Goal: Navigation & Orientation: Find specific page/section

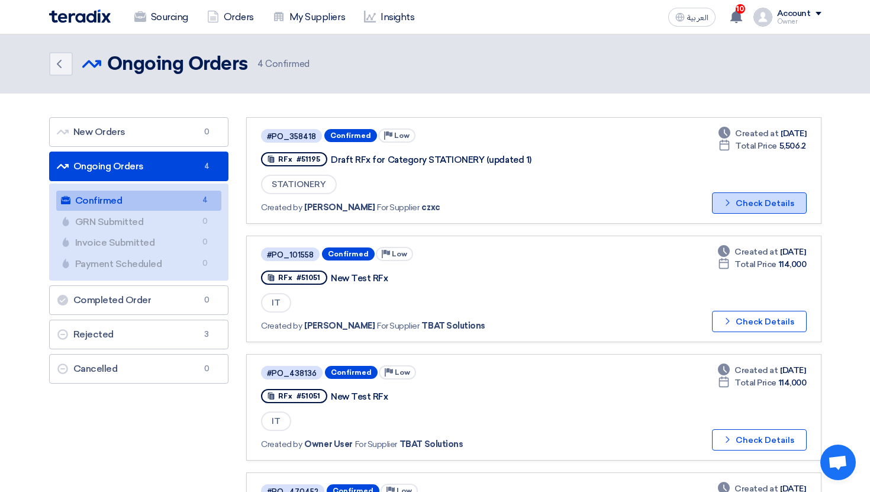
click at [760, 205] on button "Check details Check Details" at bounding box center [759, 202] width 95 height 21
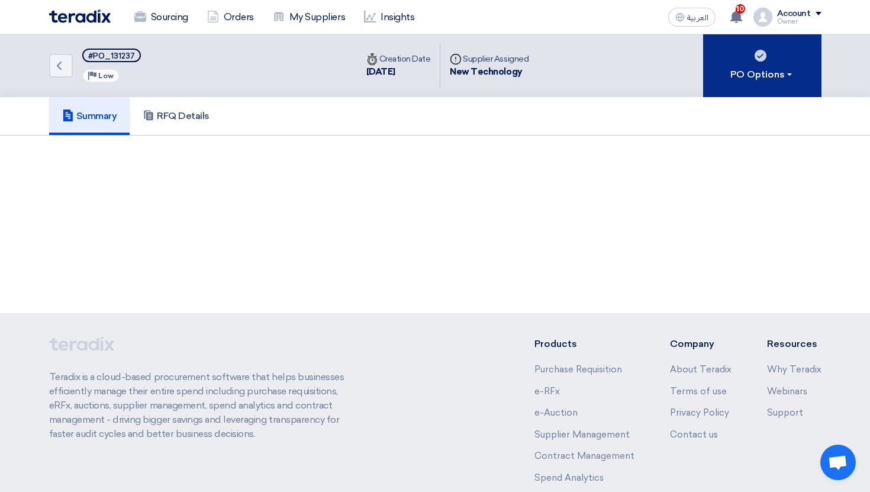
click at [739, 40] on button "PO Options" at bounding box center [762, 65] width 118 height 63
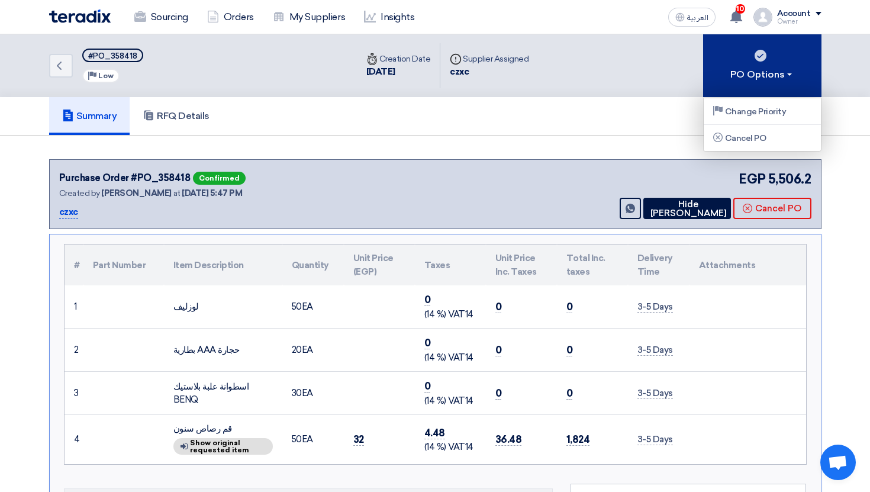
click at [765, 79] on div "PO Options" at bounding box center [762, 74] width 64 height 14
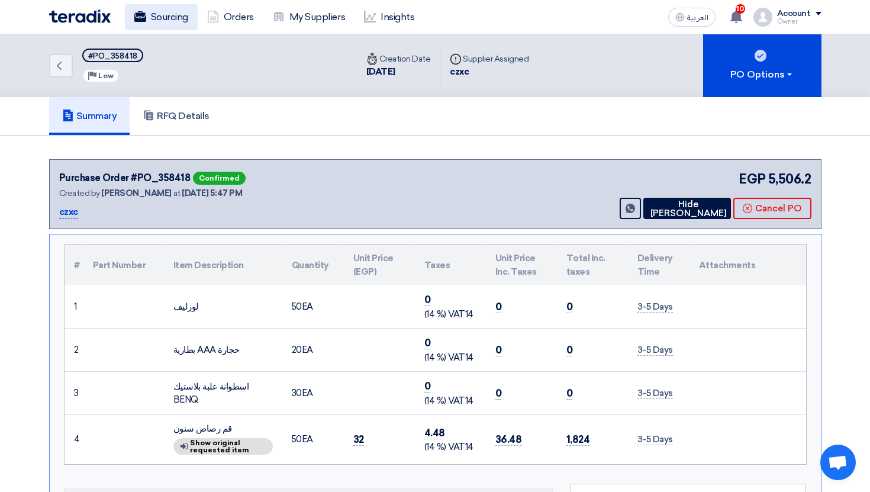
click at [160, 16] on link "Sourcing" at bounding box center [161, 17] width 73 height 26
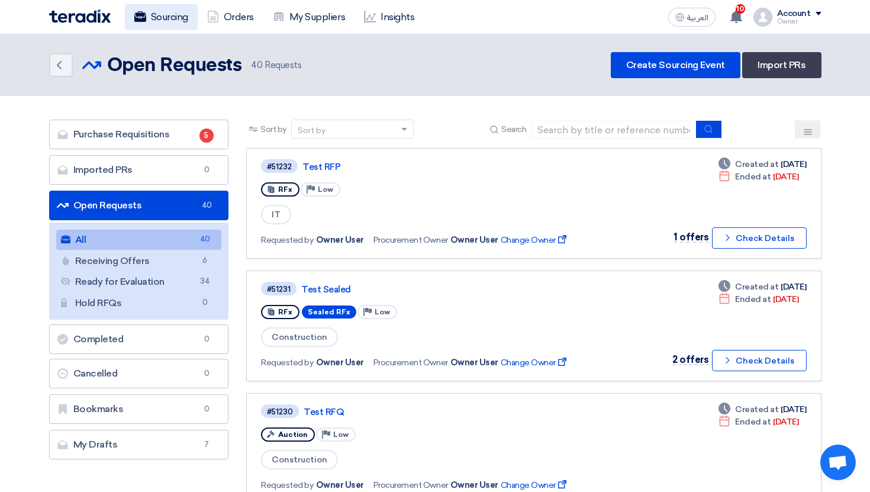
click at [172, 24] on link "Sourcing" at bounding box center [161, 17] width 73 height 26
click at [743, 11] on span "10" at bounding box center [740, 8] width 9 height 9
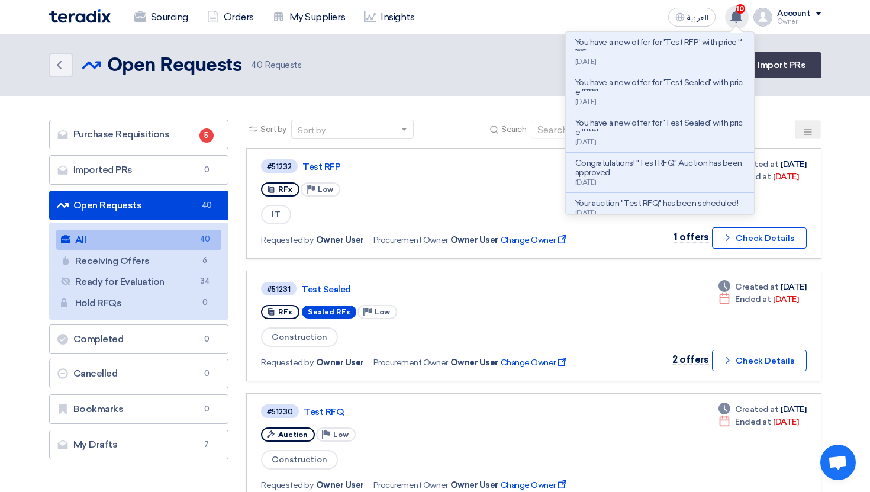
click at [743, 11] on span "10" at bounding box center [740, 8] width 9 height 9
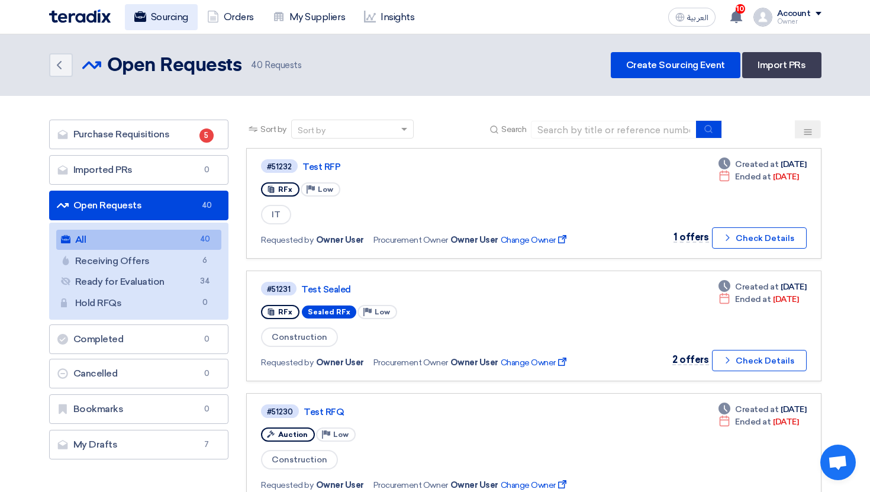
click at [154, 21] on link "Sourcing" at bounding box center [161, 17] width 73 height 26
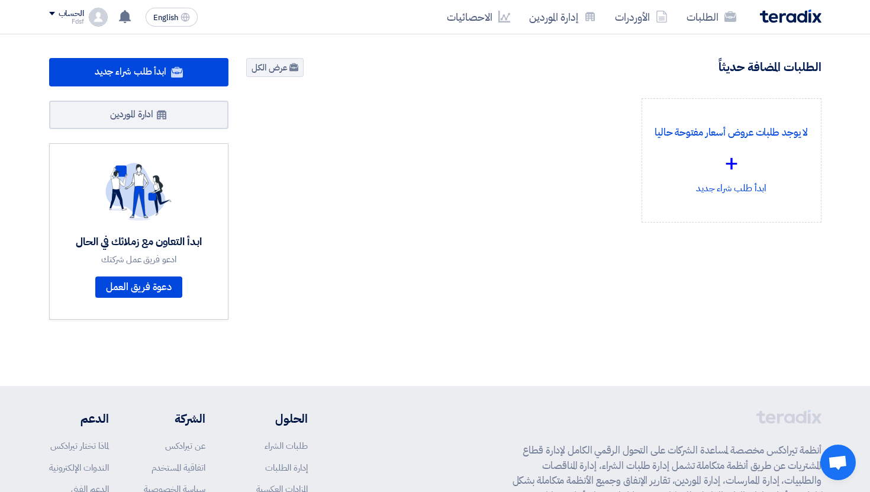
click at [347, 75] on div "الطلبات المضافة حديثاً عرض الكل" at bounding box center [533, 68] width 575 height 21
click at [86, 21] on div "الحساب Fdsf الطلبات الأوردرات إدارة الموردين الاحصائيات الإعدادات اقتراح خاصية …" at bounding box center [78, 17] width 59 height 19
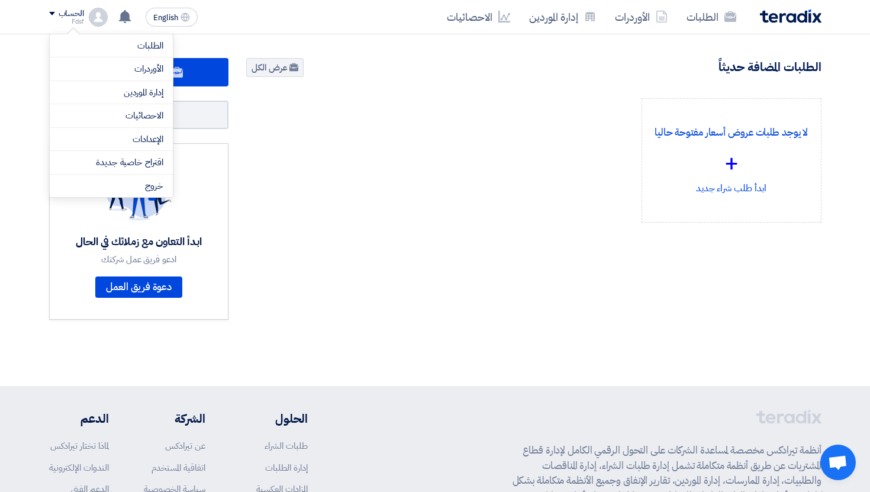
click at [92, 16] on img at bounding box center [98, 17] width 19 height 19
